Goal: Transaction & Acquisition: Obtain resource

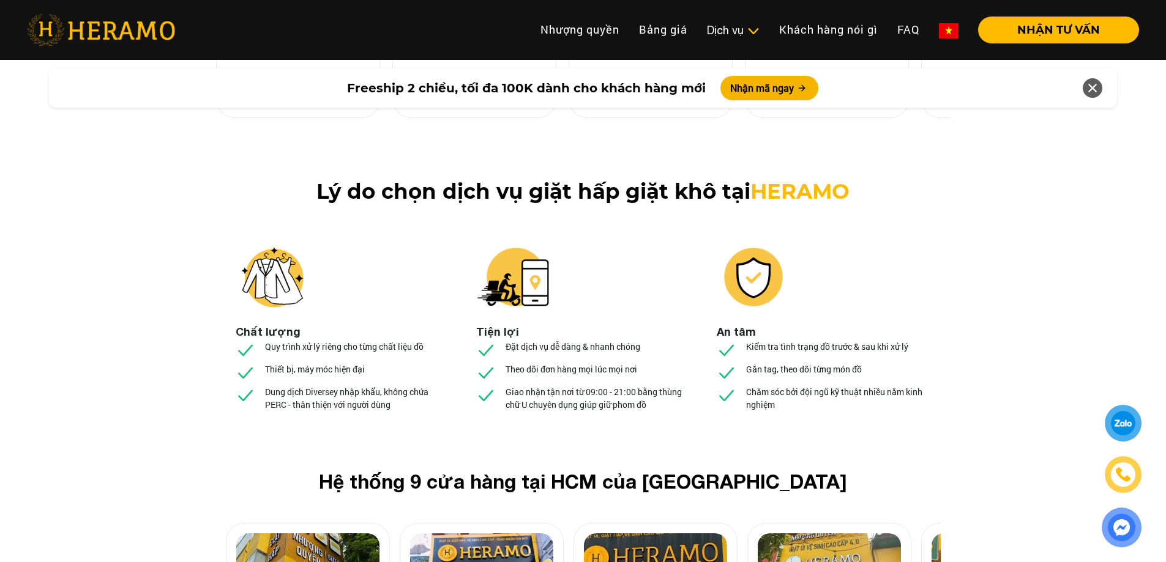
scroll to position [4528, 0]
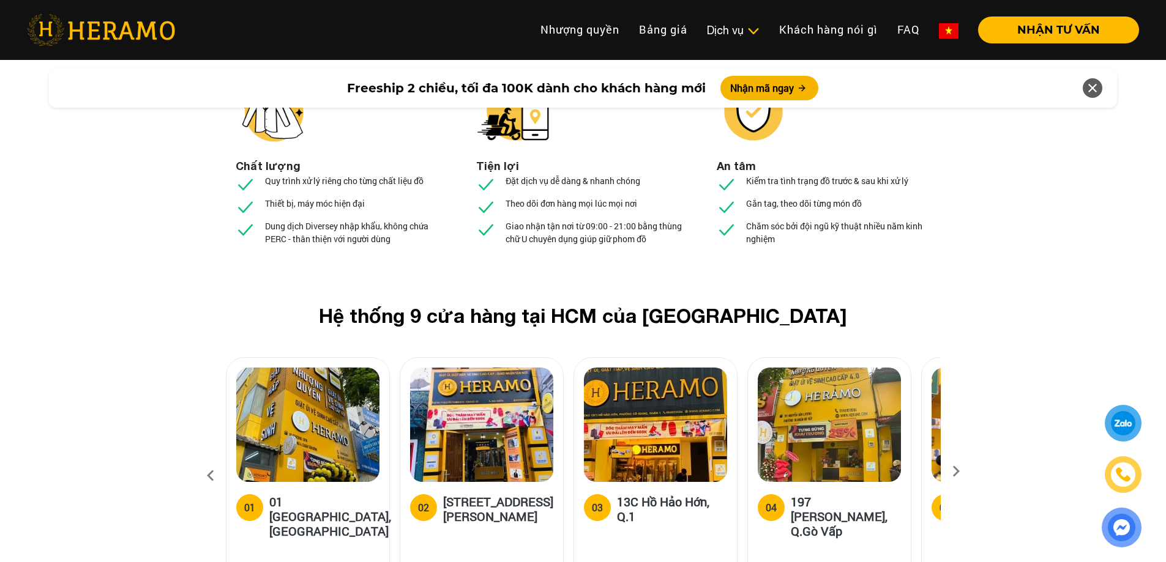
click at [469, 482] on div "02 [STREET_ADDRESS][PERSON_NAME]" at bounding box center [481, 530] width 163 height 97
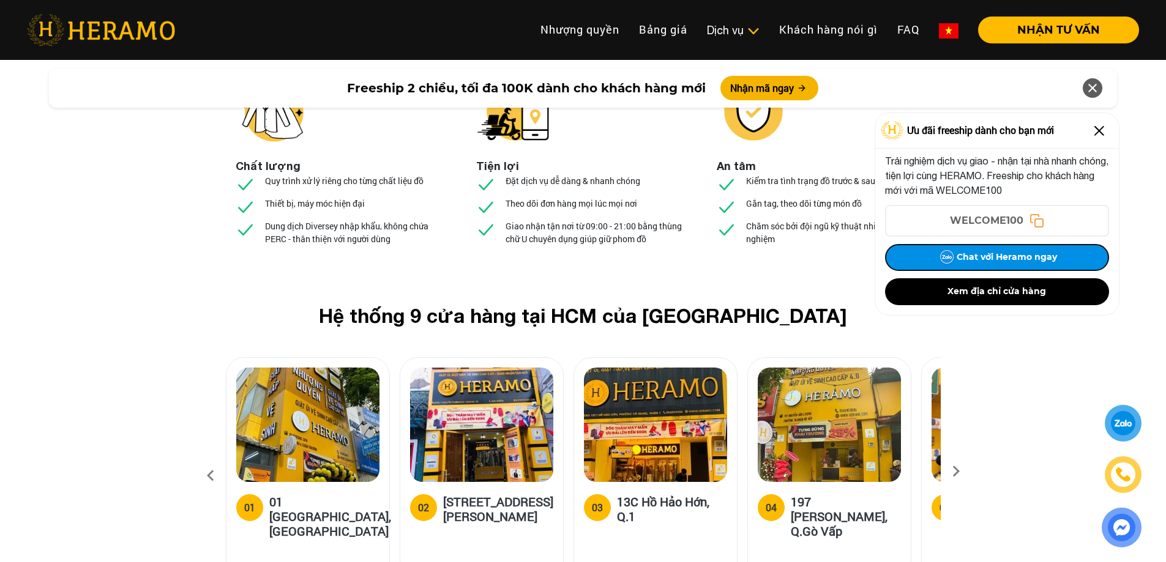
click at [985, 256] on button "Chat với Heramo ngay" at bounding box center [997, 257] width 224 height 27
click at [1006, 252] on button "Chat với Heramo ngay" at bounding box center [997, 257] width 224 height 27
click at [504, 495] on h5 "[STREET_ADDRESS][PERSON_NAME]" at bounding box center [498, 509] width 110 height 29
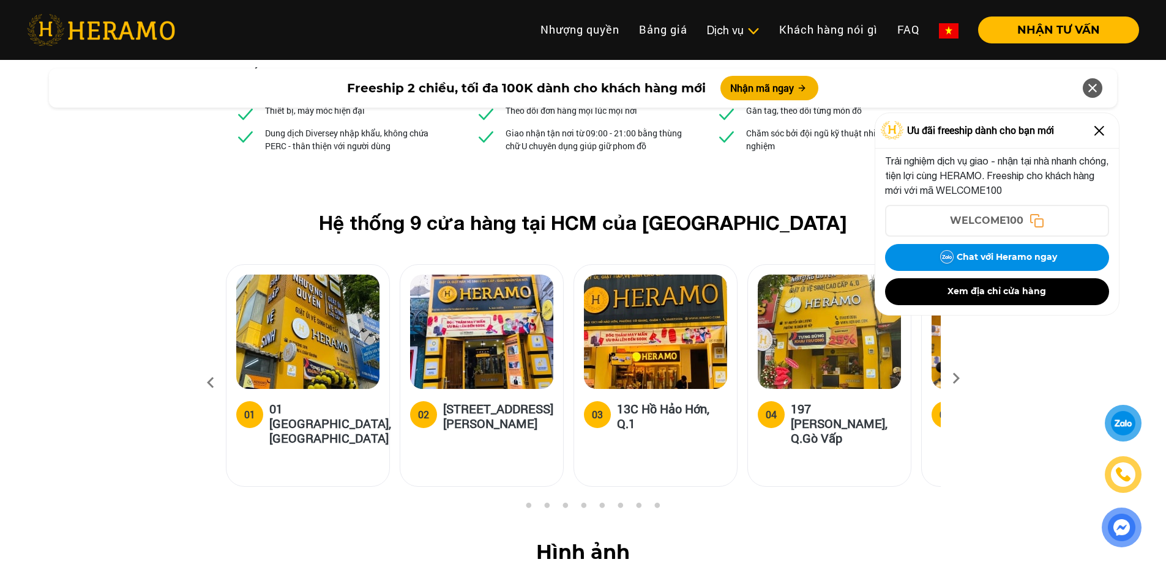
scroll to position [4773, 0]
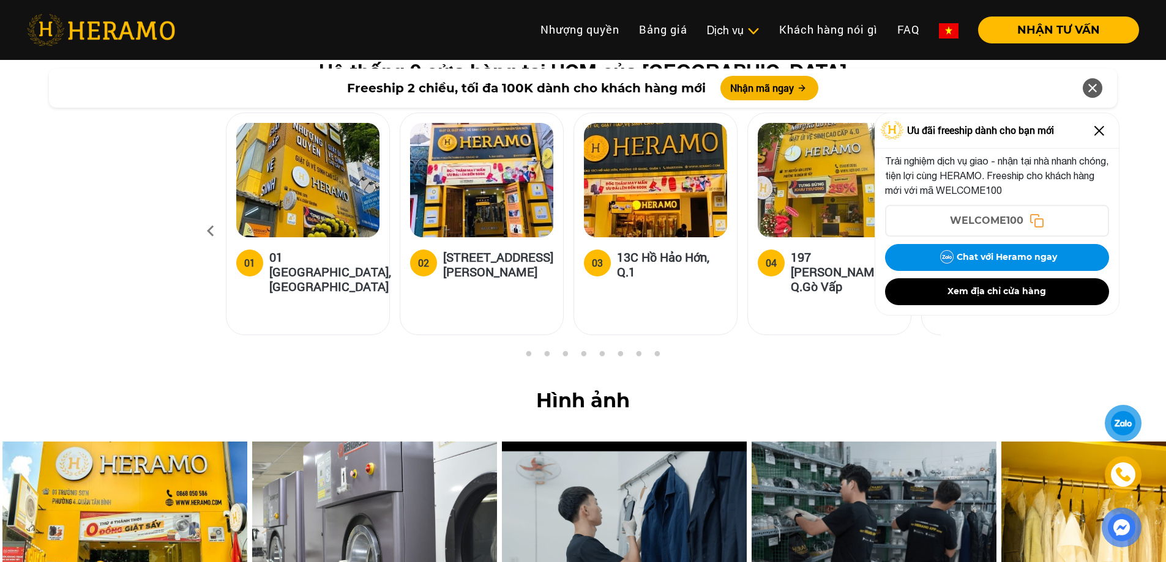
click at [1127, 427] on div at bounding box center [1123, 424] width 23 height 22
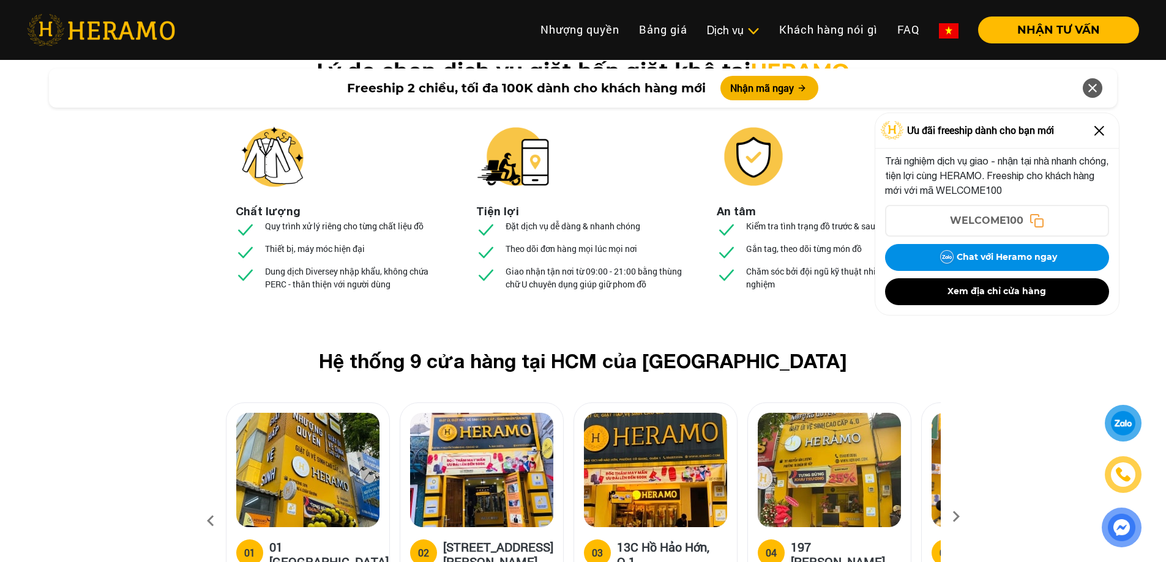
scroll to position [4467, 0]
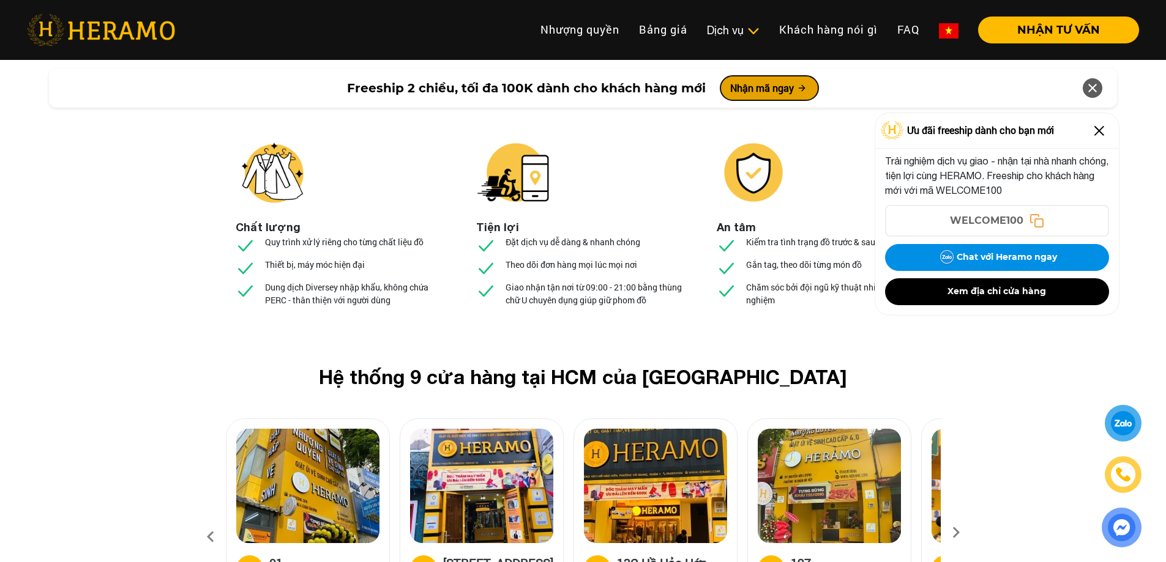
click at [769, 95] on button "Nhận mã ngay" at bounding box center [769, 88] width 98 height 24
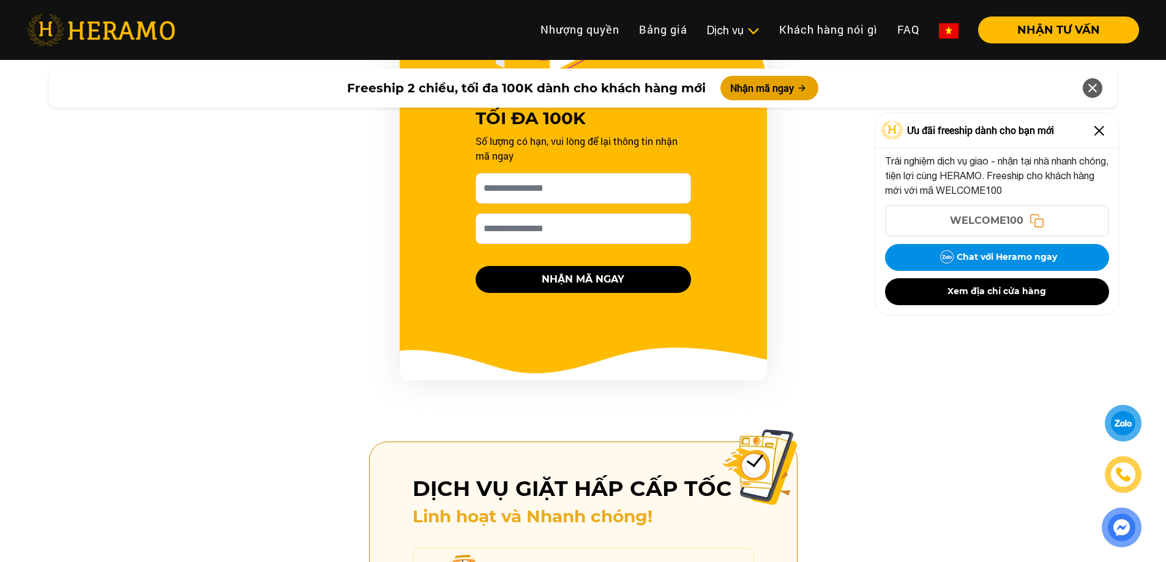
scroll to position [1244, 0]
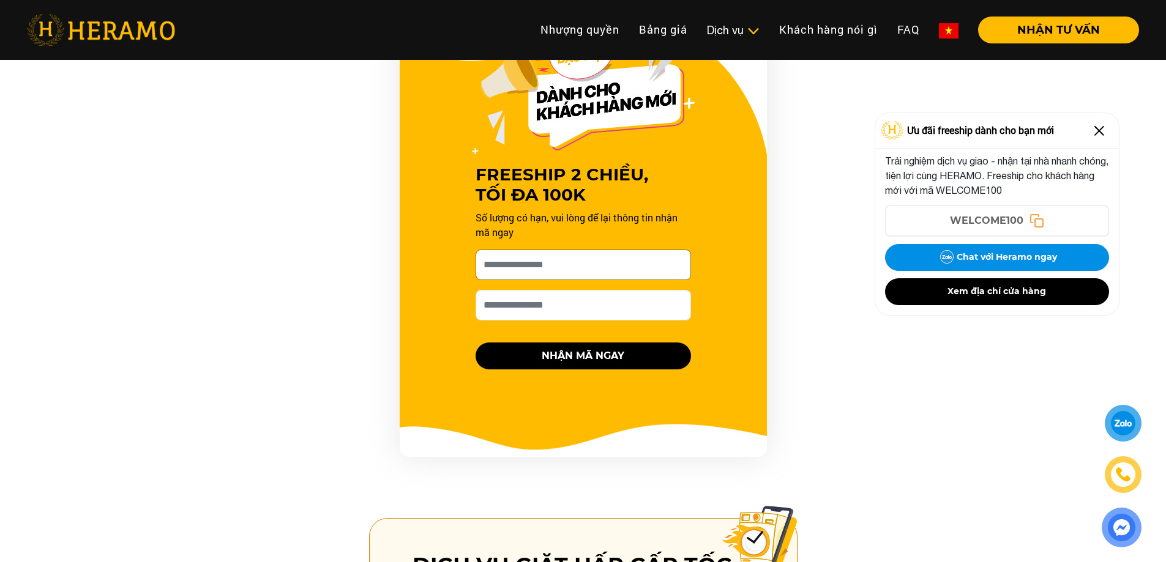
click at [570, 251] on input "[PERSON_NAME] xin tên của bạn nhé *" at bounding box center [583, 265] width 215 height 31
type input "*********"
drag, startPoint x: 561, startPoint y: 263, endPoint x: 533, endPoint y: 291, distance: 39.4
click at [533, 291] on input "Số điện thoại HERAMO có thể liên hệ là *" at bounding box center [583, 305] width 215 height 31
type input "**********"
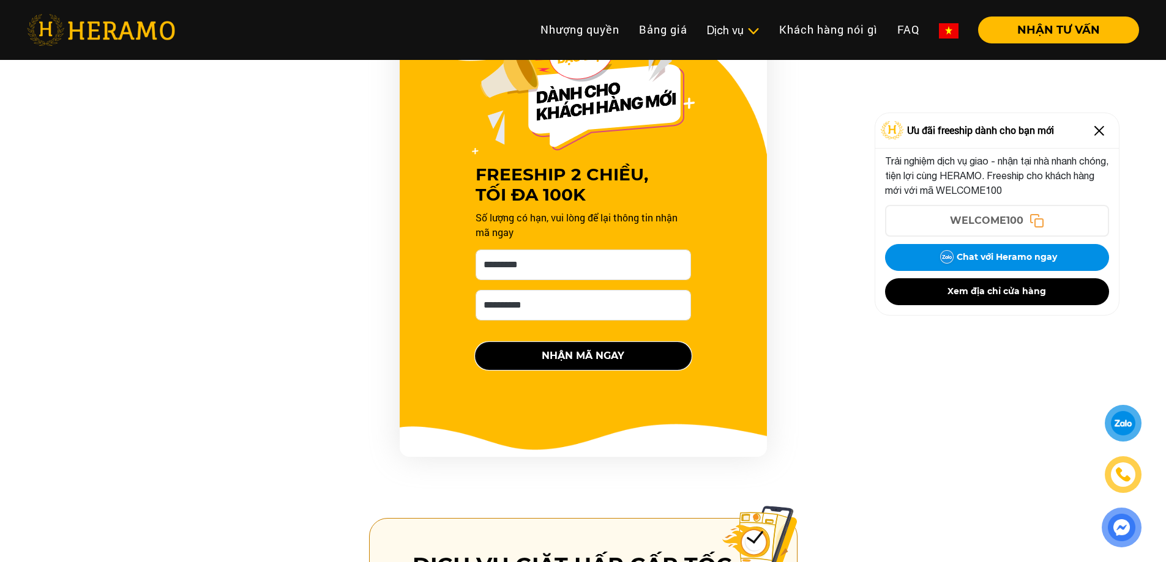
click at [569, 343] on button "NHẬN MÃ NGAY" at bounding box center [583, 356] width 215 height 27
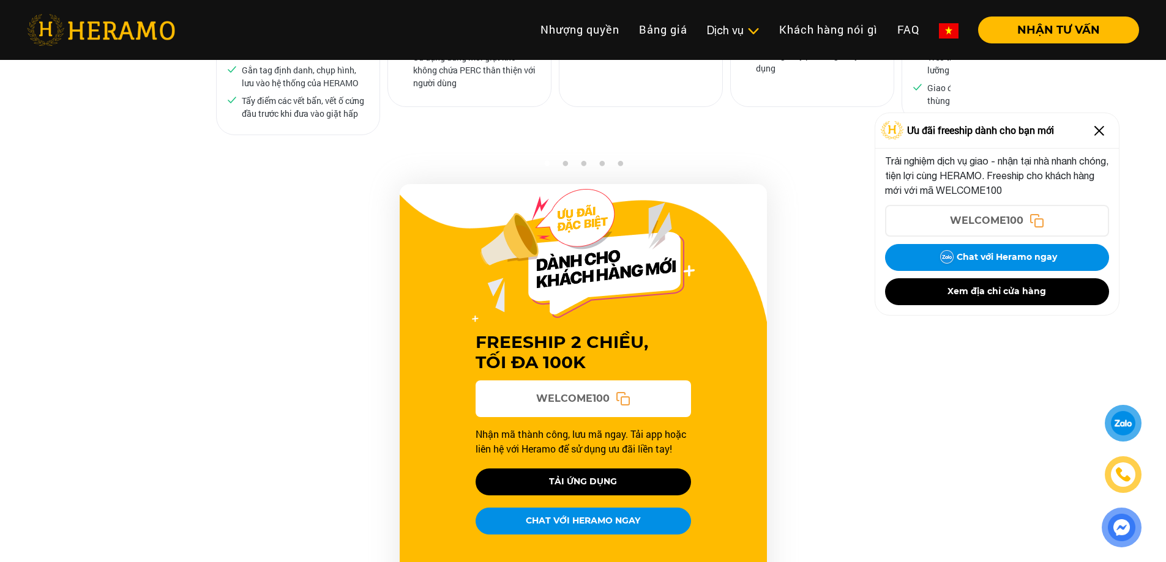
scroll to position [1061, 0]
